Goal: Navigation & Orientation: Understand site structure

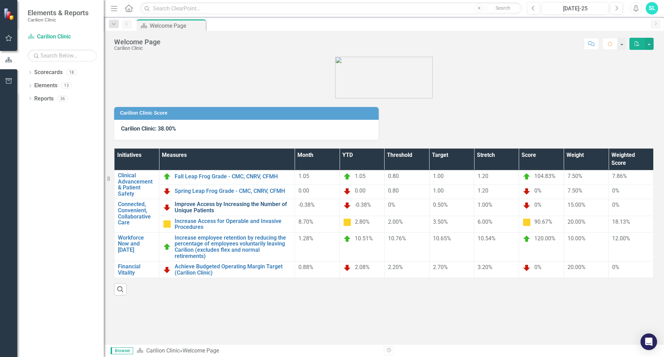
click at [208, 205] on link "Improve Access by Increasing the Number of Unique Patients" at bounding box center [233, 207] width 117 height 12
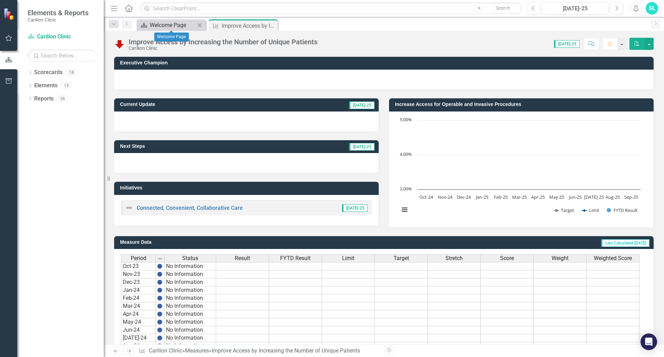
click at [148, 26] on link "Scorecard Welcome Page" at bounding box center [166, 25] width 57 height 9
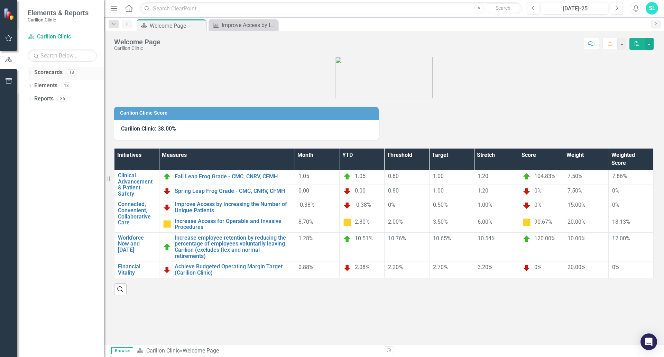
click at [30, 72] on icon "Dropdown" at bounding box center [30, 73] width 5 height 4
click at [33, 83] on icon "Dropdown" at bounding box center [33, 85] width 5 height 4
click at [51, 126] on link "Department of [MEDICAL_DATA]" at bounding box center [74, 125] width 59 height 8
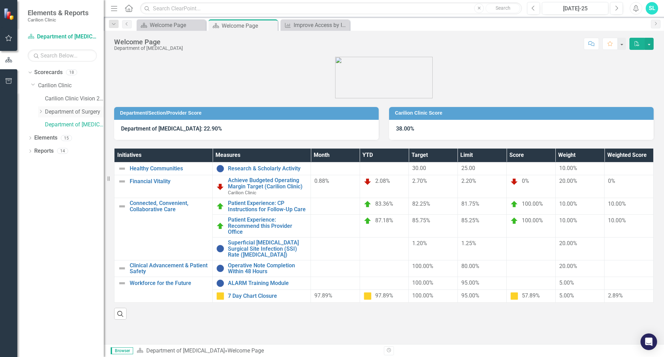
click at [64, 110] on link "Department of Surgery" at bounding box center [74, 112] width 59 height 8
